Goal: Task Accomplishment & Management: Manage account settings

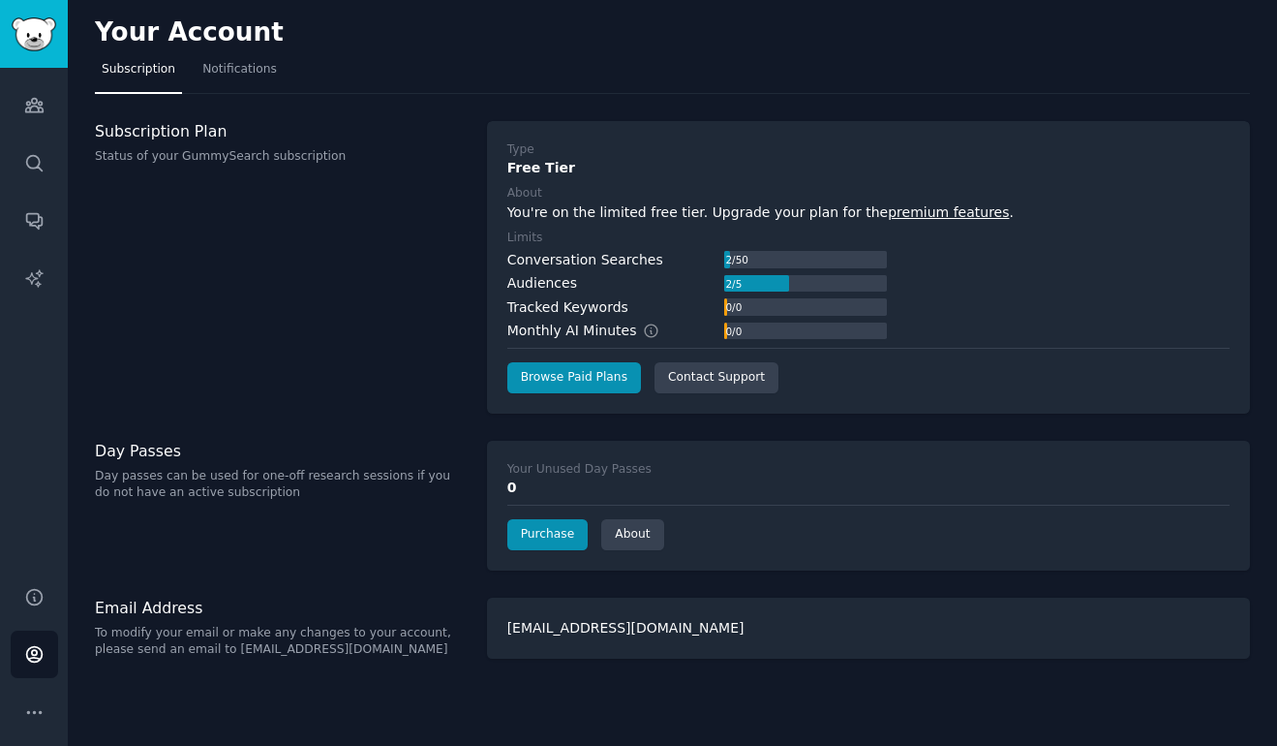
click at [426, 126] on h3 "Subscription Plan" at bounding box center [281, 131] width 372 height 20
click at [30, 100] on icon "Sidebar" at bounding box center [33, 106] width 17 height 14
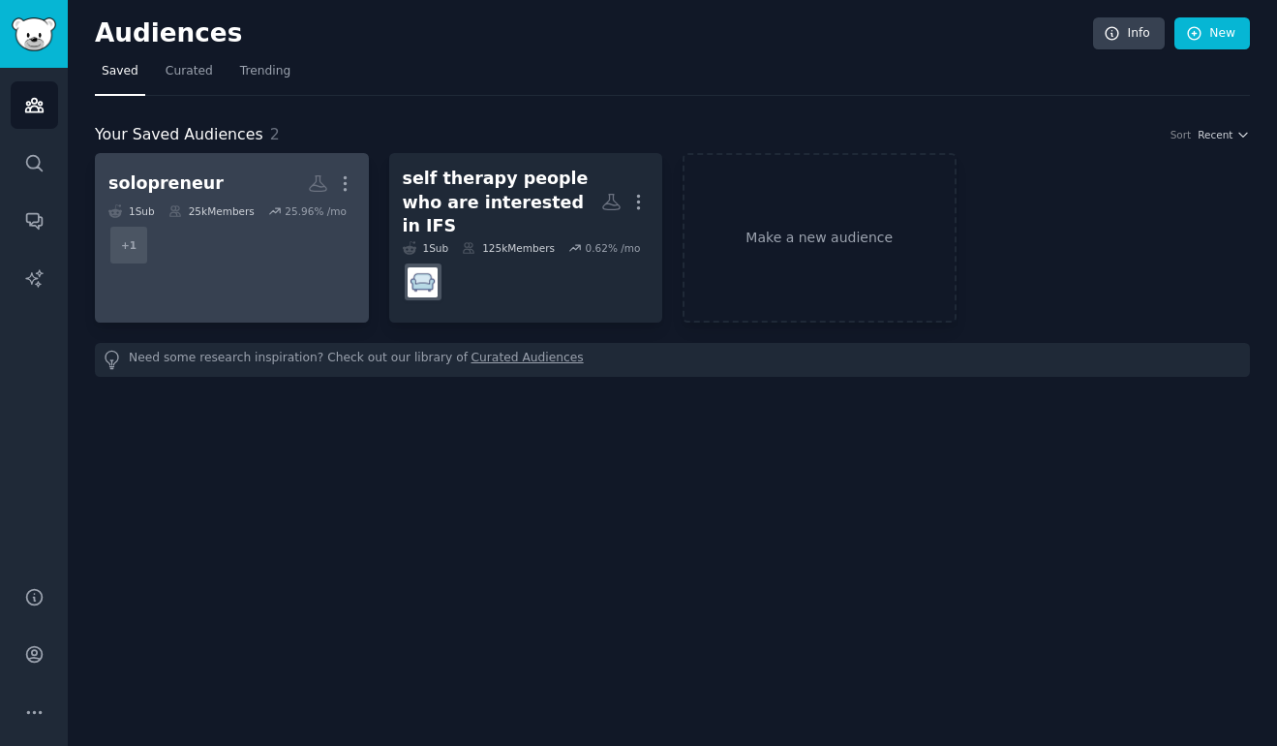
click at [192, 166] on link "solopreneur More 1 Sub 25k Members 25.96 % /mo + 1" at bounding box center [232, 237] width 274 height 169
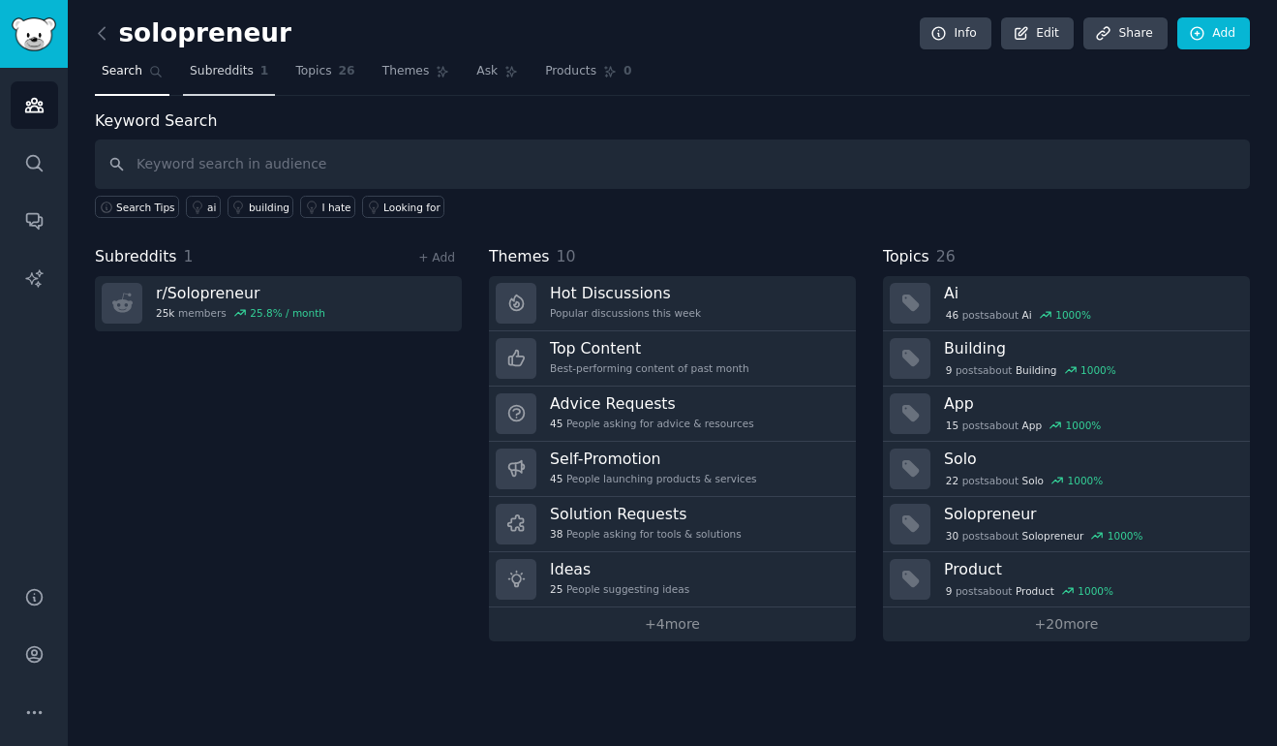
click at [211, 77] on span "Subreddits" at bounding box center [222, 71] width 64 height 17
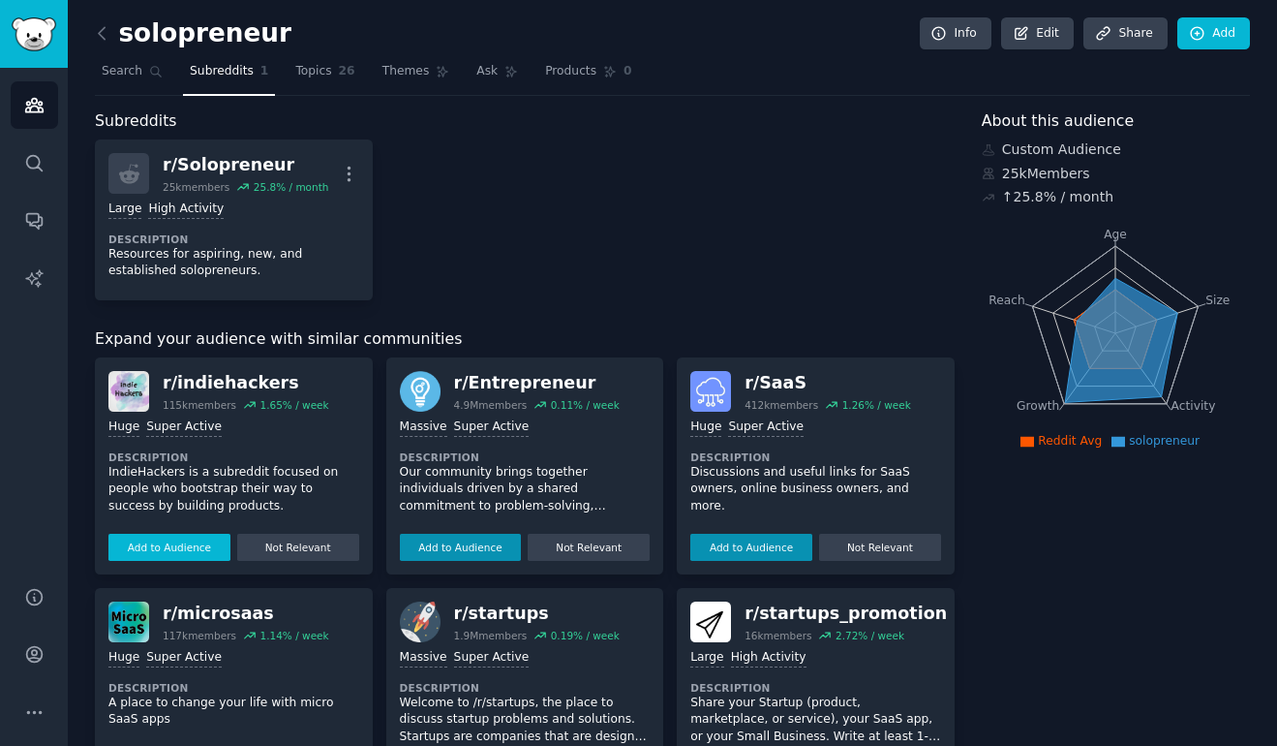
click at [178, 554] on button "Add to Audience" at bounding box center [169, 547] width 122 height 27
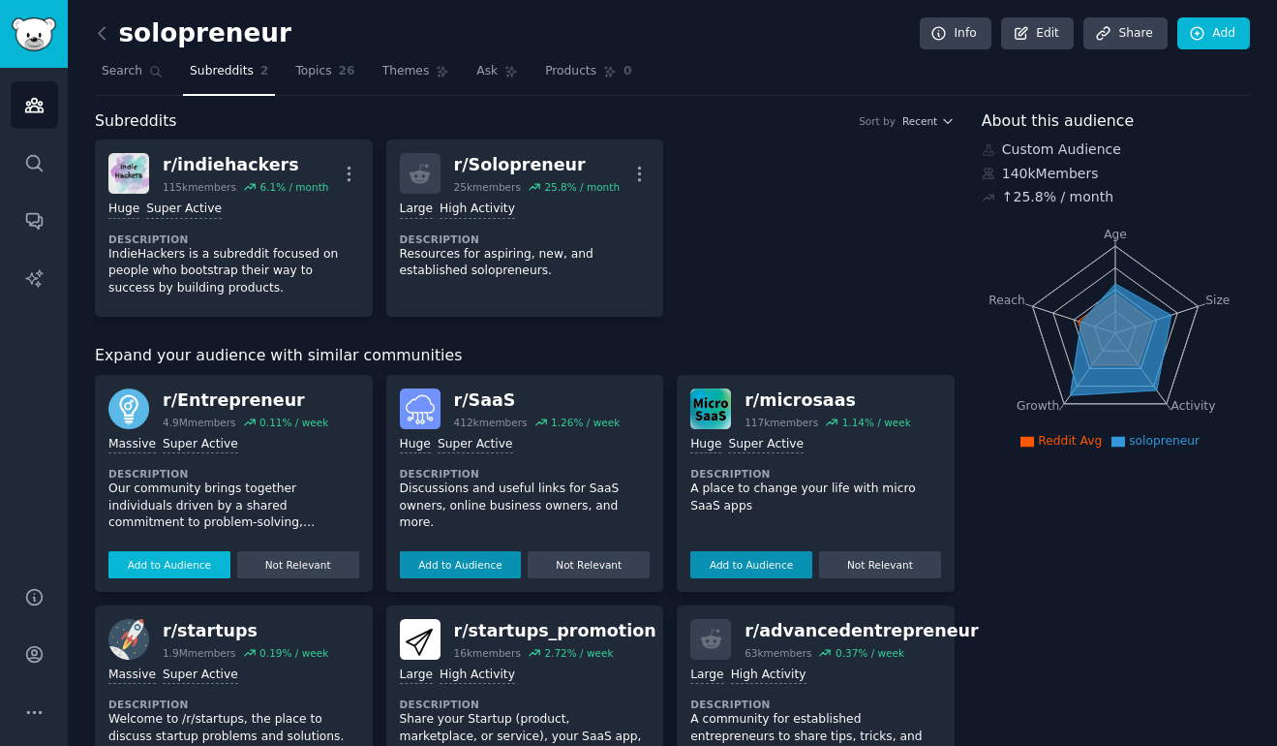
click at [183, 559] on button "Add to Audience" at bounding box center [169, 564] width 122 height 27
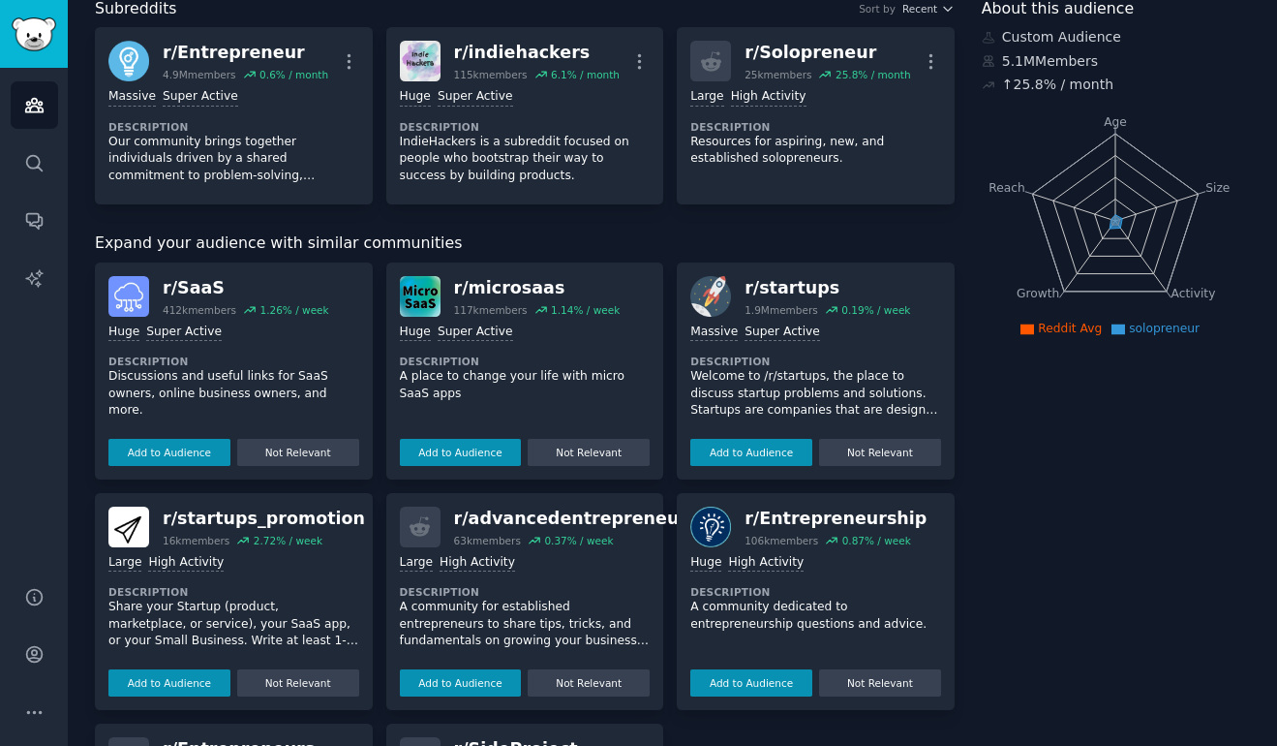
scroll to position [113, 0]
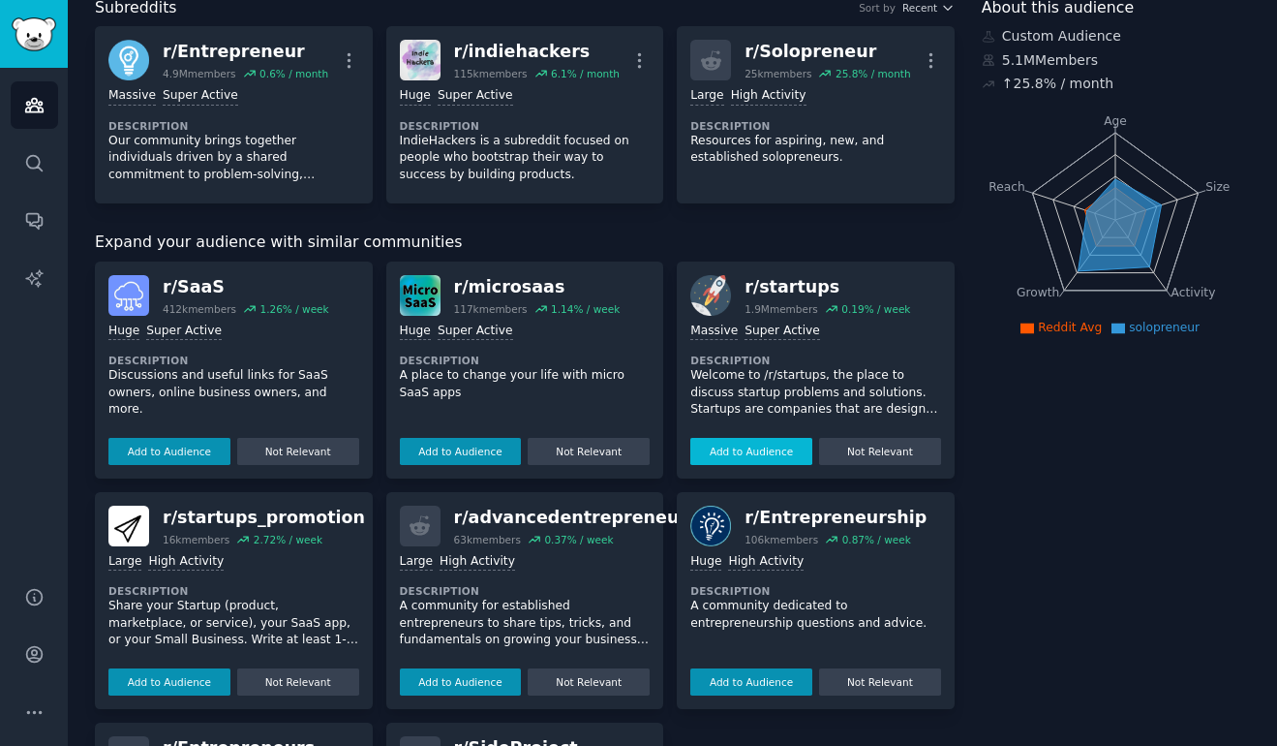
click at [759, 450] on button "Add to Audience" at bounding box center [752, 451] width 122 height 27
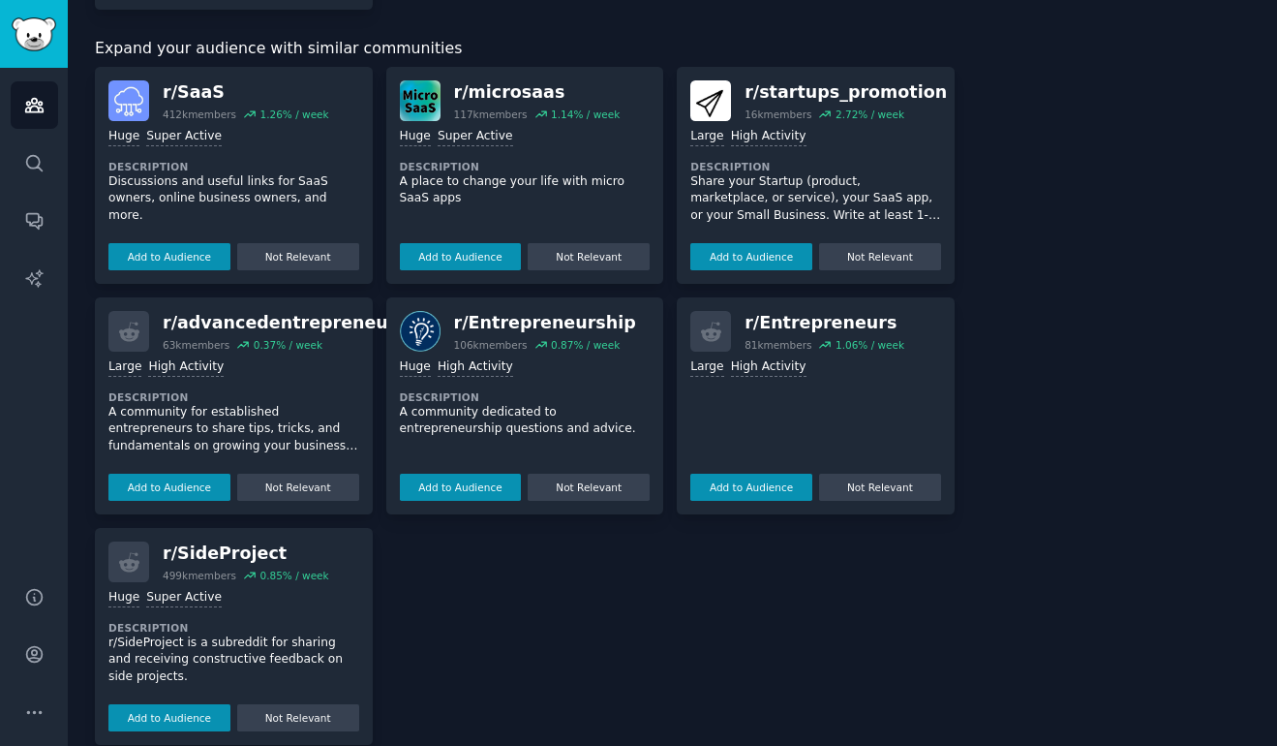
scroll to position [507, 0]
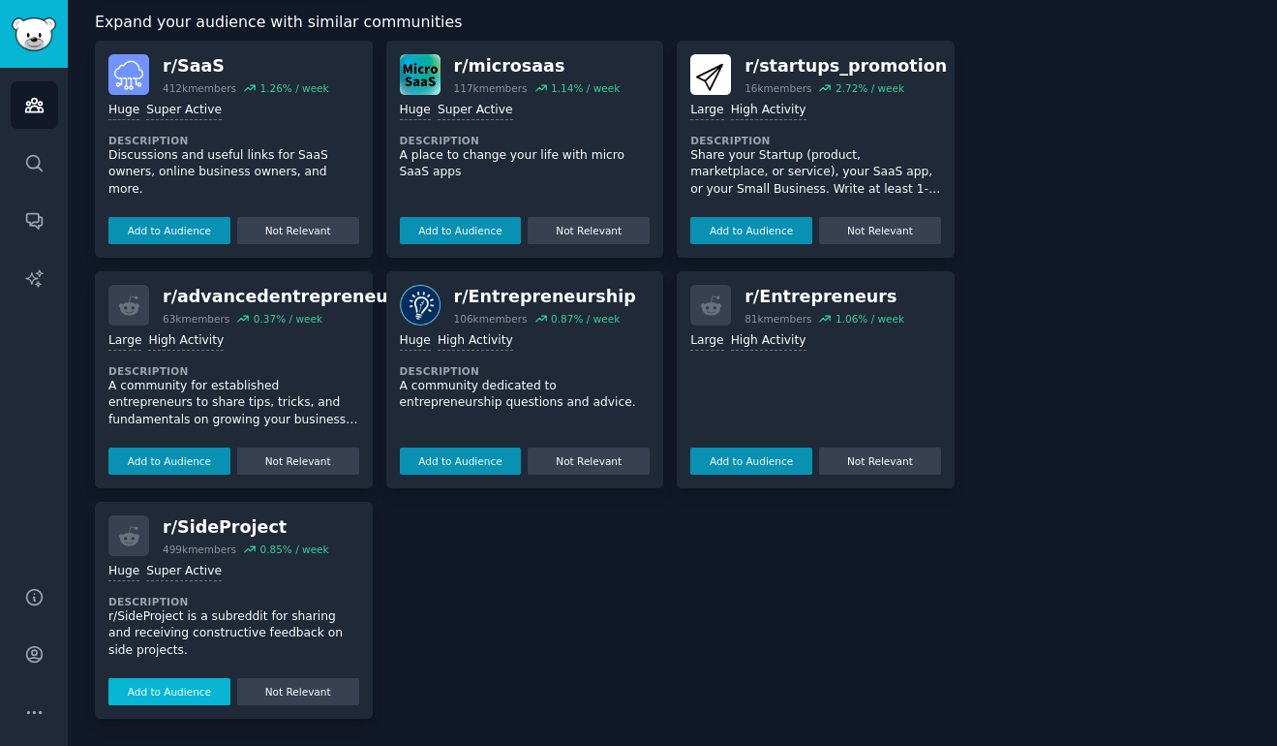
click at [194, 685] on button "Add to Audience" at bounding box center [169, 691] width 122 height 27
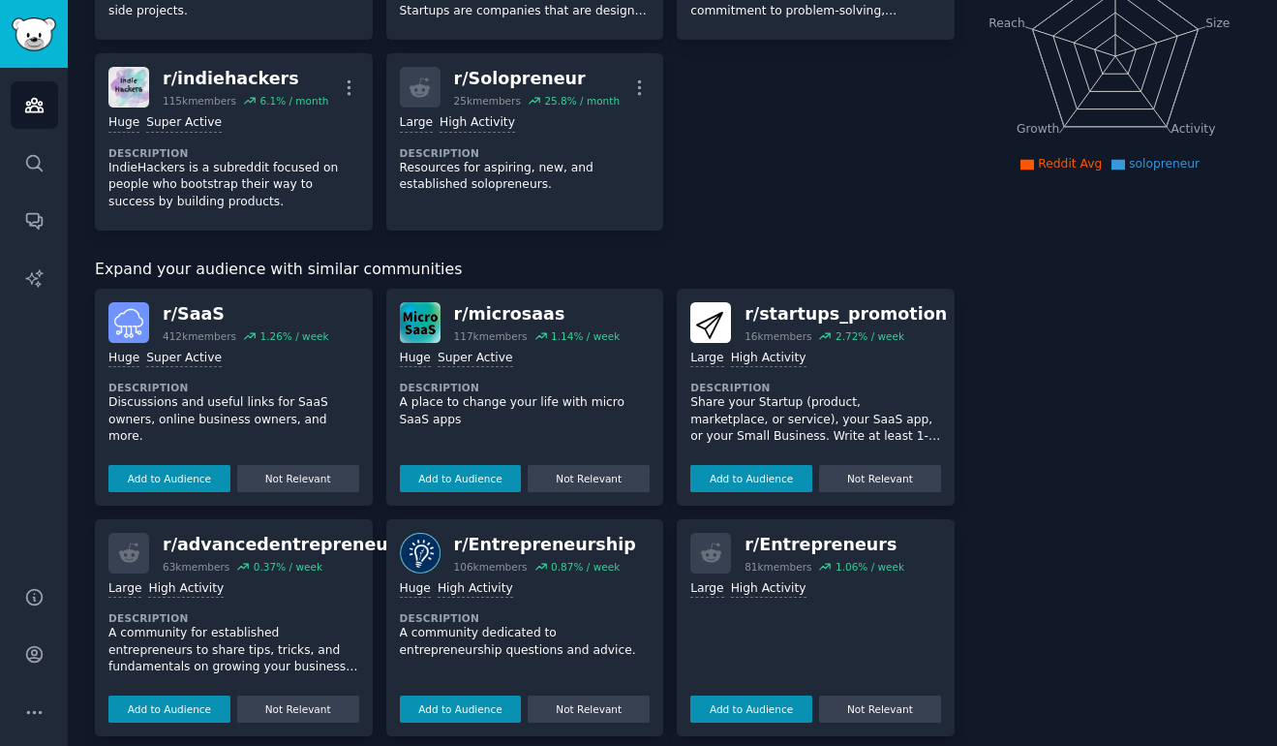
scroll to position [0, 0]
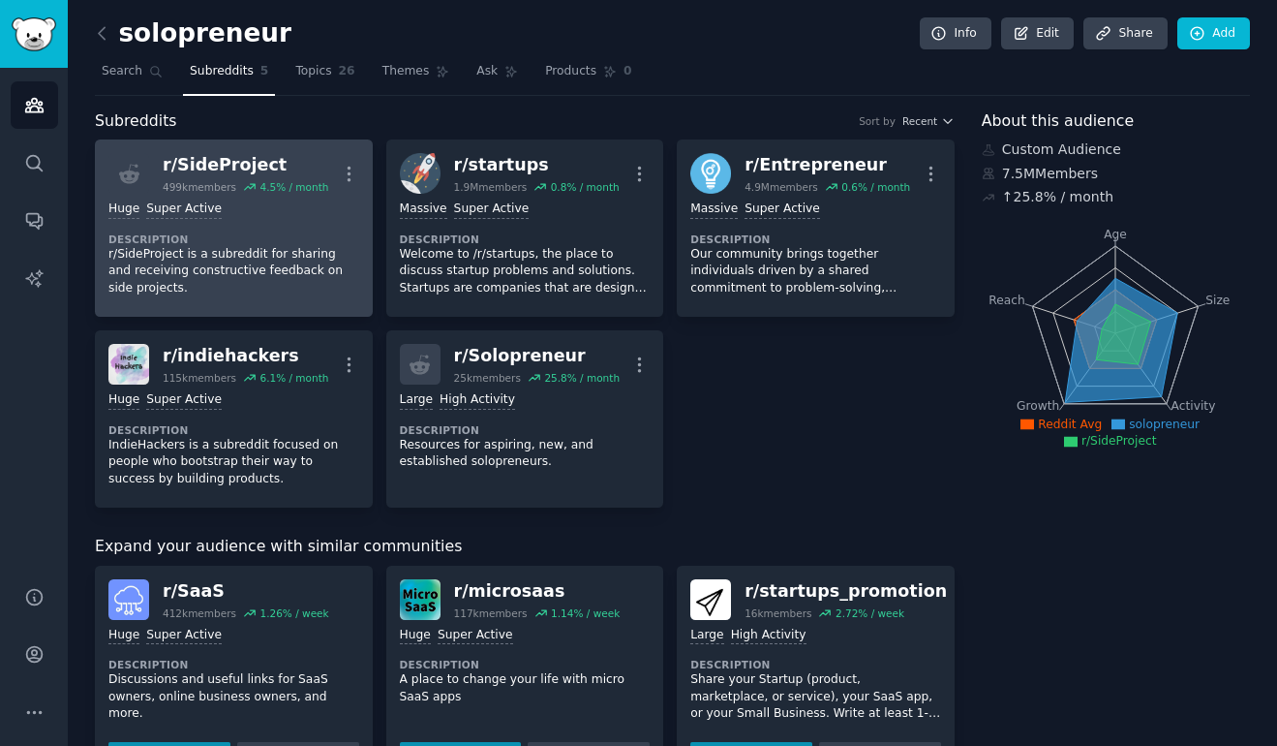
click at [263, 166] on div "r/ SideProject" at bounding box center [246, 165] width 166 height 24
